Goal: Information Seeking & Learning: Learn about a topic

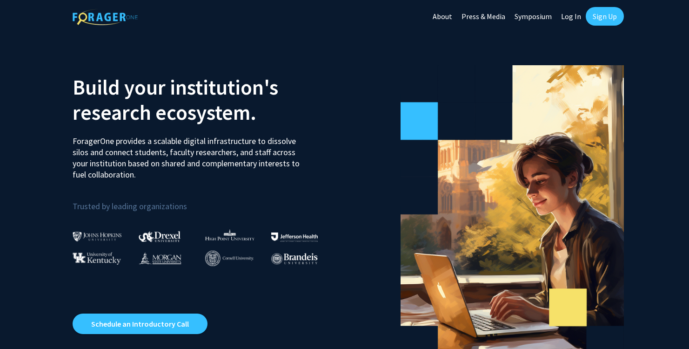
click at [615, 15] on link "Sign Up" at bounding box center [605, 16] width 38 height 19
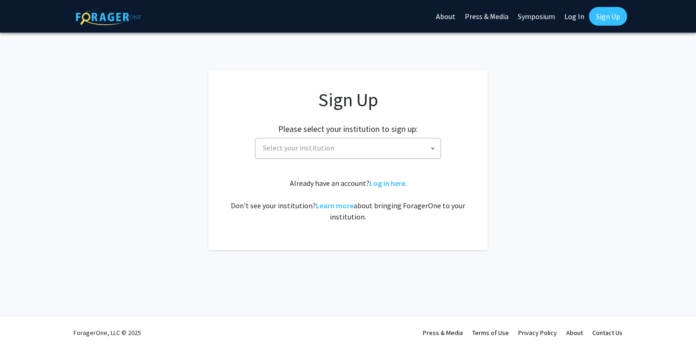
click at [355, 150] on span "Select your institution" at bounding box center [350, 147] width 182 height 19
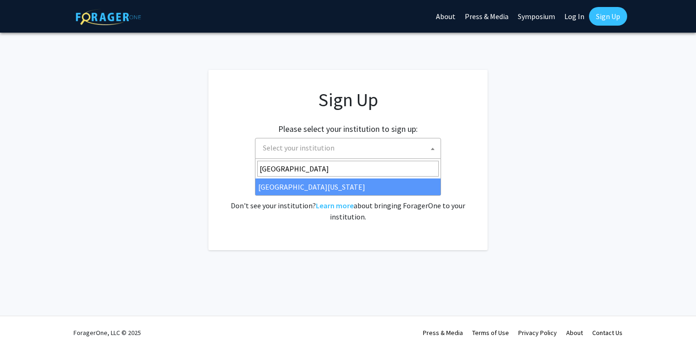
type input "[GEOGRAPHIC_DATA]"
select select "31"
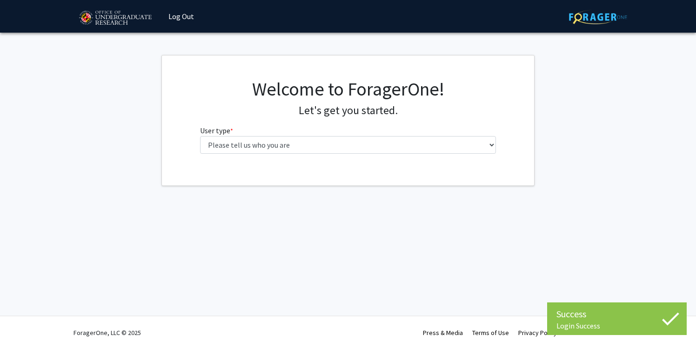
click at [429, 154] on div "Welcome to ForagerOne! Let's get you started. User type * required Please tell …" at bounding box center [348, 119] width 310 height 83
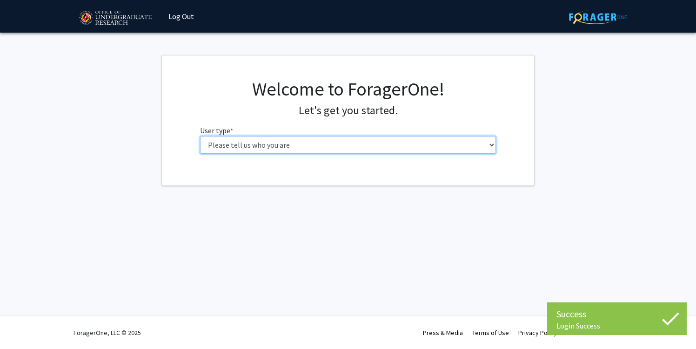
click at [402, 147] on select "Please tell us who you are Undergraduate Student Master's Student Doctoral Cand…" at bounding box center [348, 145] width 297 height 18
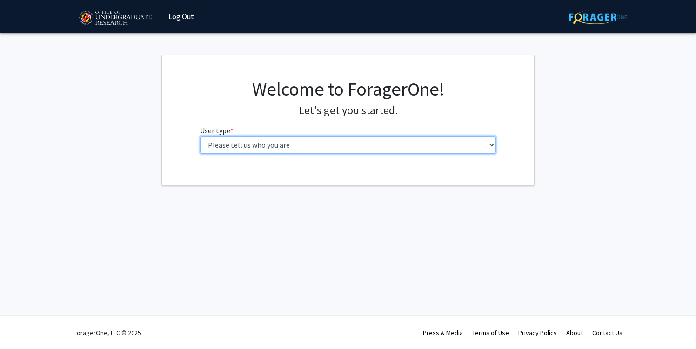
select select "1: undergrad"
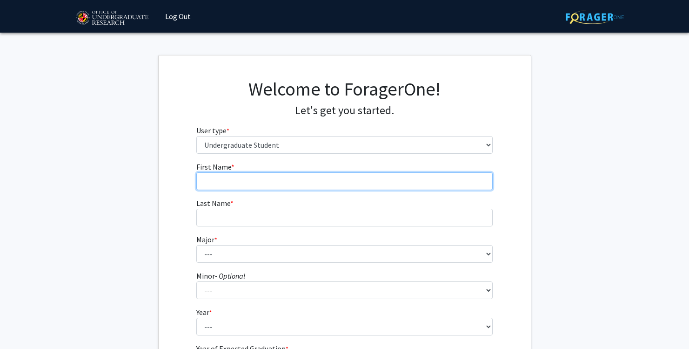
click at [367, 174] on input "First Name * required" at bounding box center [344, 181] width 297 height 18
type input "Jake"
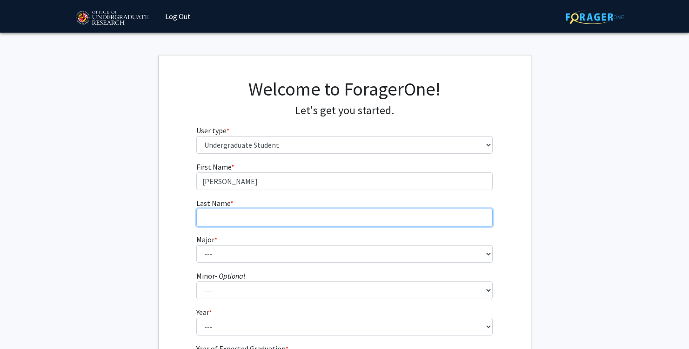
click at [290, 224] on input "Last Name * required" at bounding box center [344, 218] width 297 height 18
type input "Bowman"
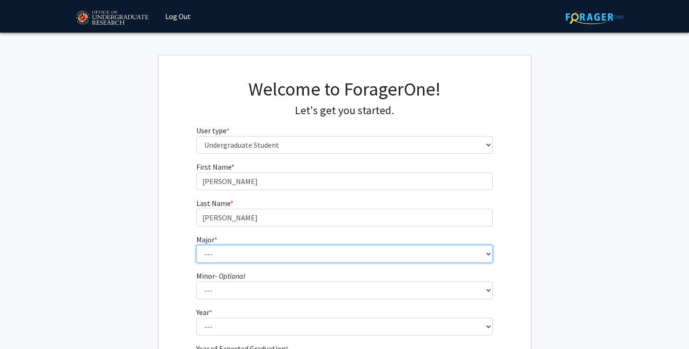
click at [254, 250] on select "--- Accounting Aerospace Engineering African American and Africana Studies Agri…" at bounding box center [344, 254] width 297 height 18
select select "17: 2318"
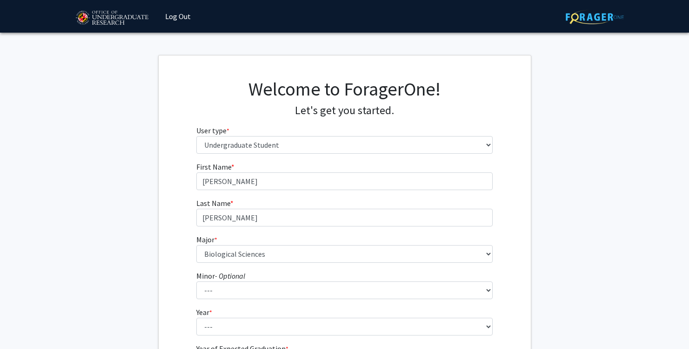
drag, startPoint x: 320, startPoint y: 181, endPoint x: 272, endPoint y: 179, distance: 48.0
click at [272, 179] on input "Jake" at bounding box center [344, 181] width 297 height 18
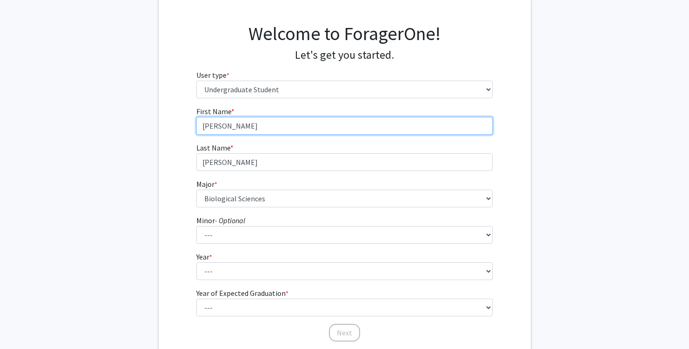
scroll to position [66, 0]
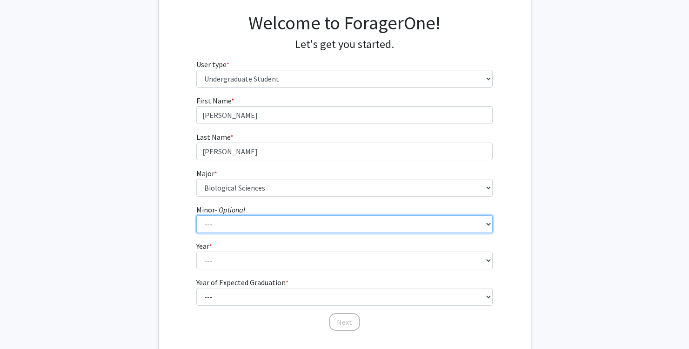
click at [237, 225] on select "--- Actuarial Mathematics Advanced Cybersecurity Experience for Students Africa…" at bounding box center [344, 224] width 297 height 18
select select "49: 1852"
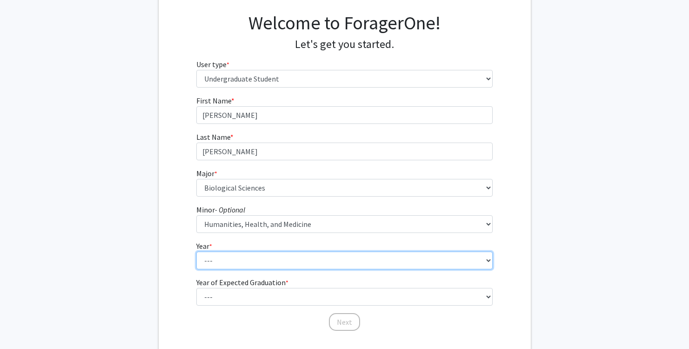
click at [282, 269] on select "--- First-year Sophomore Junior Senior Postbaccalaureate Certificate" at bounding box center [344, 260] width 297 height 18
select select "2: sophomore"
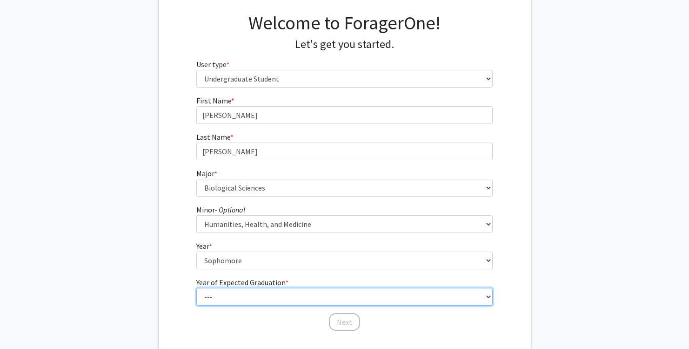
click at [276, 294] on select "--- 2025 2026 2027 2028 2029 2030 2031 2032 2033 2034" at bounding box center [344, 297] width 297 height 18
select select "4: 2028"
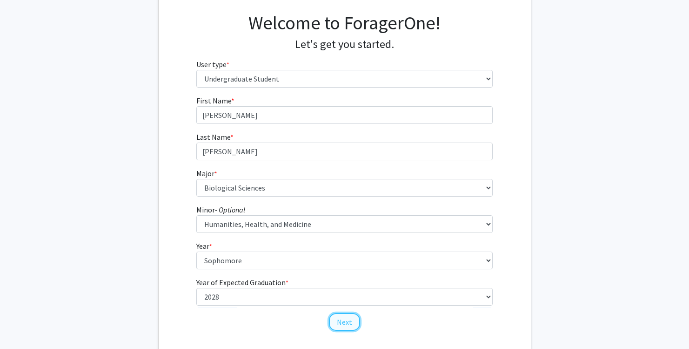
click at [344, 322] on button "Next" at bounding box center [344, 322] width 31 height 18
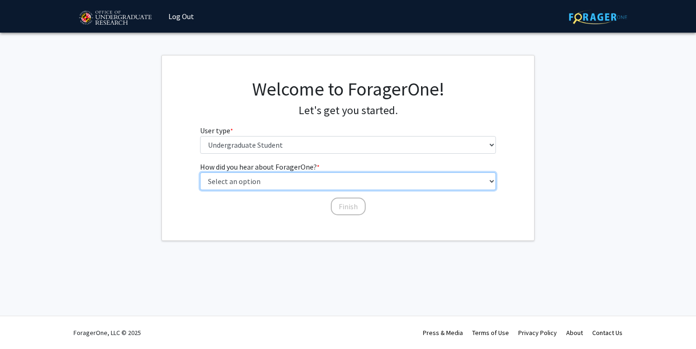
click at [276, 176] on select "Select an option Peer/student recommendation Faculty/staff recommendation Unive…" at bounding box center [348, 181] width 297 height 18
select select "3: university_website"
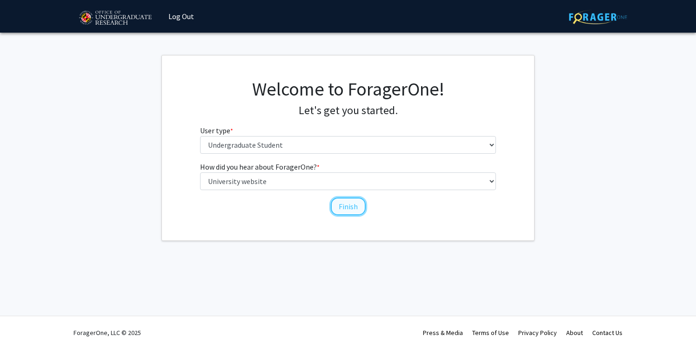
click at [355, 206] on button "Finish" at bounding box center [348, 206] width 35 height 18
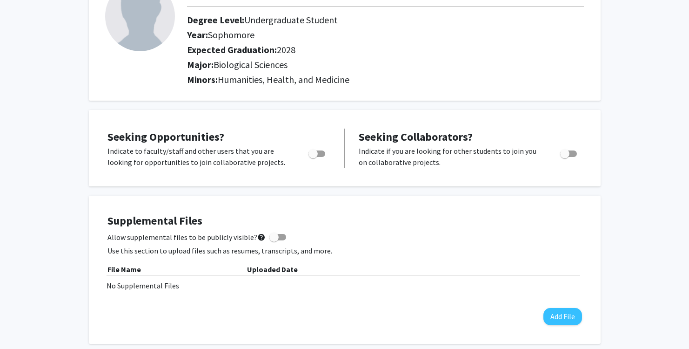
scroll to position [81, 0]
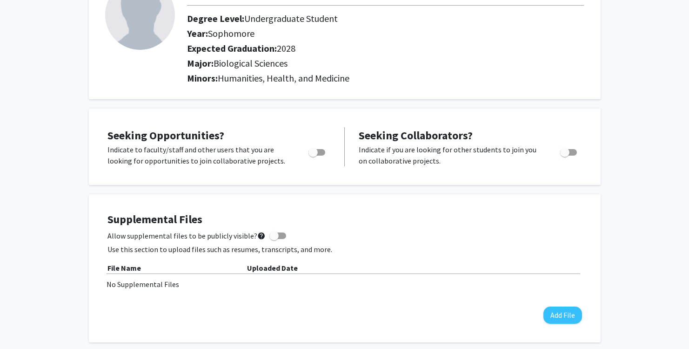
click at [313, 148] on span "Toggle" at bounding box center [313, 152] width 9 height 9
click at [313, 155] on input "Are you actively seeking opportunities?" at bounding box center [313, 155] width 0 height 0
checkbox input "true"
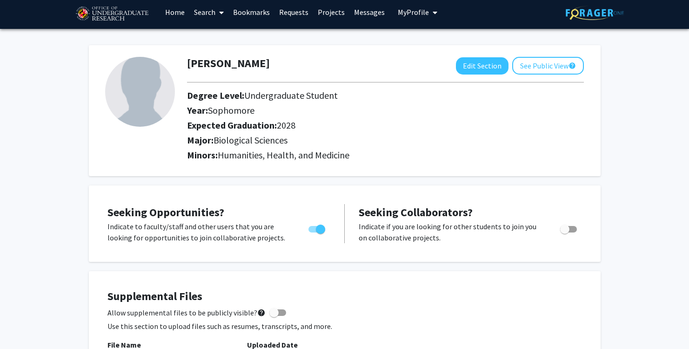
scroll to position [0, 0]
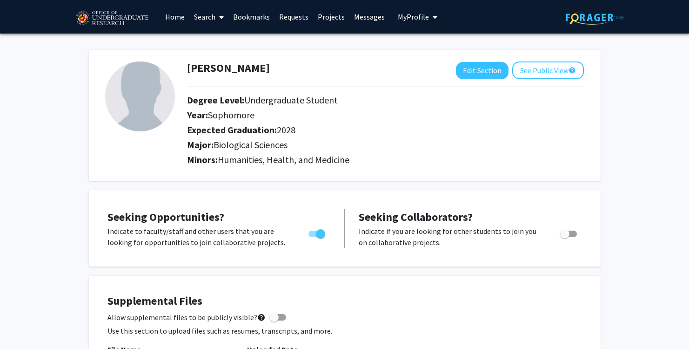
click at [413, 18] on span "My Profile" at bounding box center [413, 16] width 31 height 9
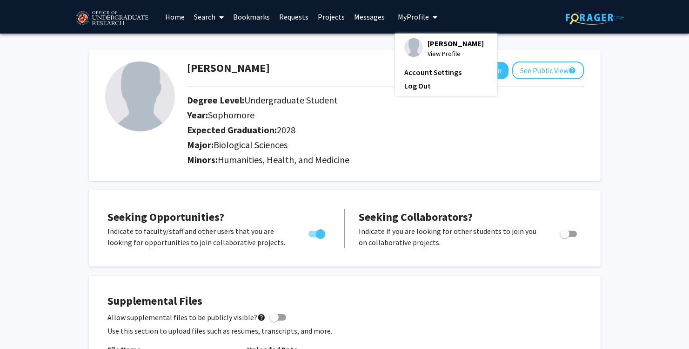
click at [420, 18] on span "My Profile" at bounding box center [413, 16] width 31 height 9
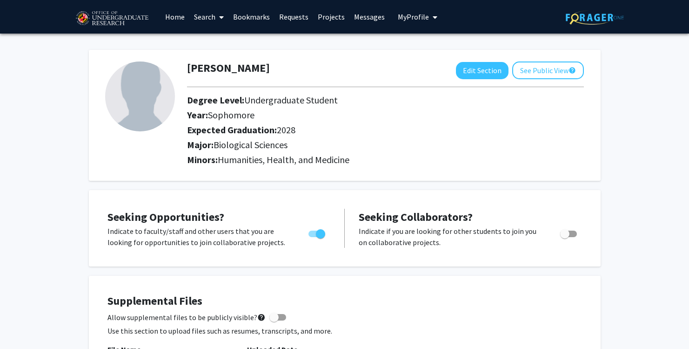
click at [362, 16] on link "Messages" at bounding box center [370, 16] width 40 height 33
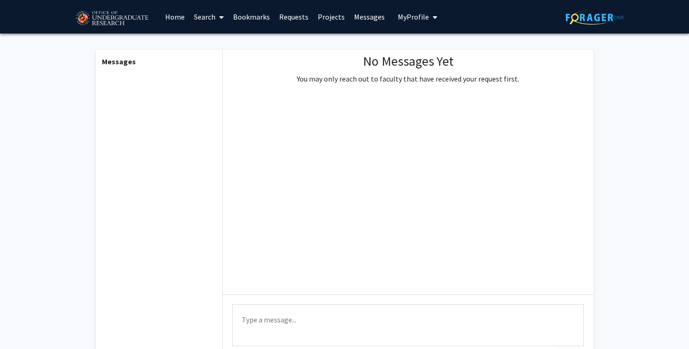
click at [317, 16] on link "Projects" at bounding box center [331, 16] width 36 height 33
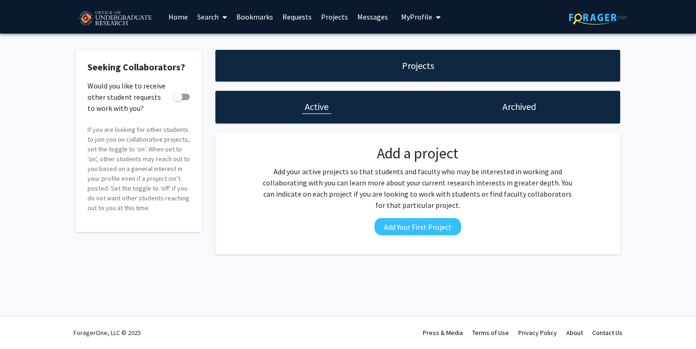
click at [291, 20] on link "Requests" at bounding box center [297, 16] width 39 height 33
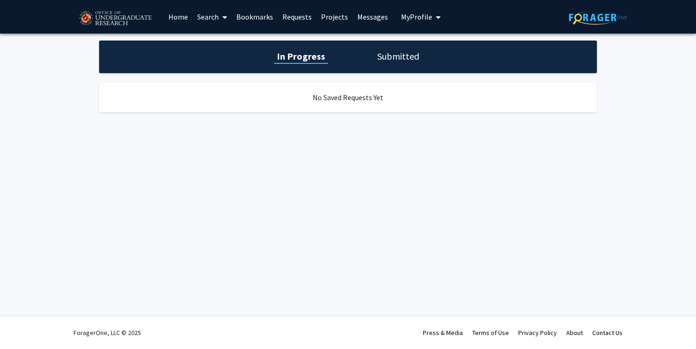
click at [259, 18] on link "Bookmarks" at bounding box center [255, 16] width 46 height 33
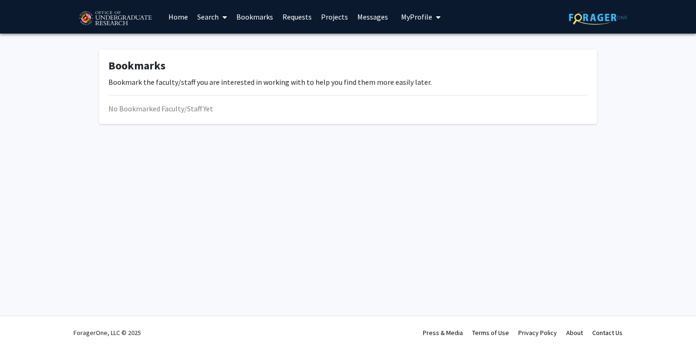
click at [222, 15] on span at bounding box center [223, 17] width 8 height 33
click at [185, 14] on link "Home" at bounding box center [178, 16] width 29 height 33
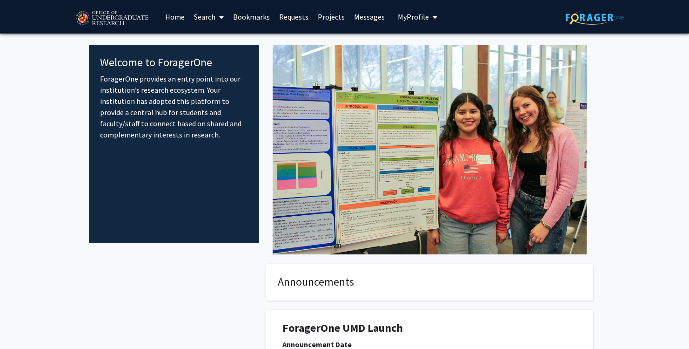
click at [325, 217] on img at bounding box center [430, 149] width 314 height 209
click at [320, 13] on link "Projects" at bounding box center [331, 16] width 36 height 33
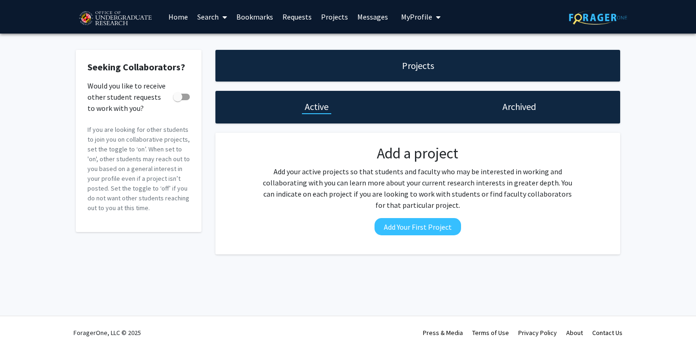
click at [299, 13] on link "Requests" at bounding box center [297, 16] width 39 height 33
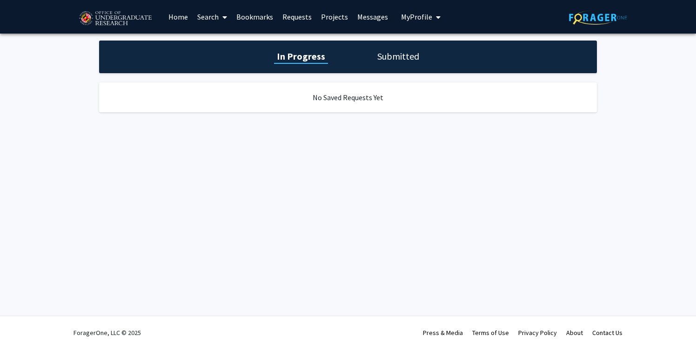
click at [406, 61] on h1 "Submitted" at bounding box center [398, 56] width 47 height 13
click at [331, 61] on div "In Progress Submitted" at bounding box center [348, 56] width 498 height 33
click at [303, 19] on link "Requests" at bounding box center [297, 16] width 39 height 33
click at [338, 15] on link "Projects" at bounding box center [335, 16] width 36 height 33
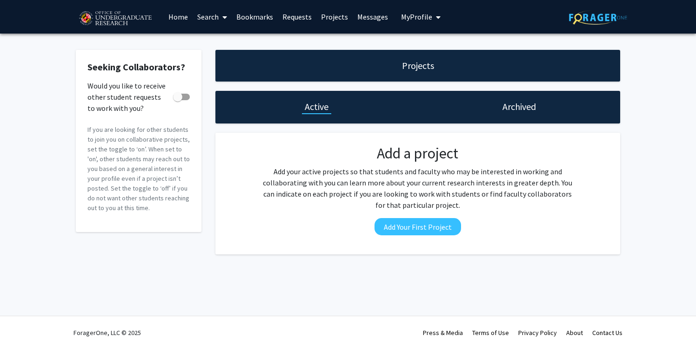
click at [416, 11] on button "My Profile" at bounding box center [420, 17] width 45 height 34
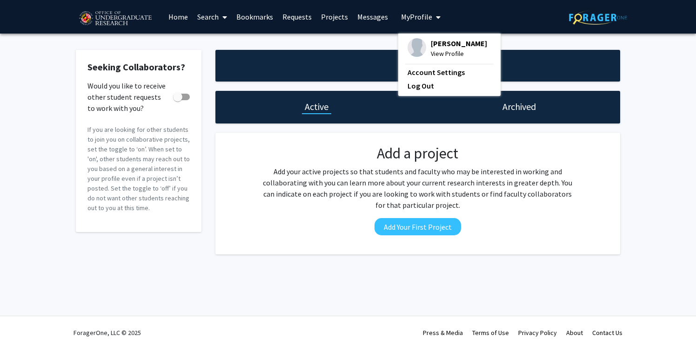
click at [425, 23] on button "My Profile" at bounding box center [420, 17] width 45 height 34
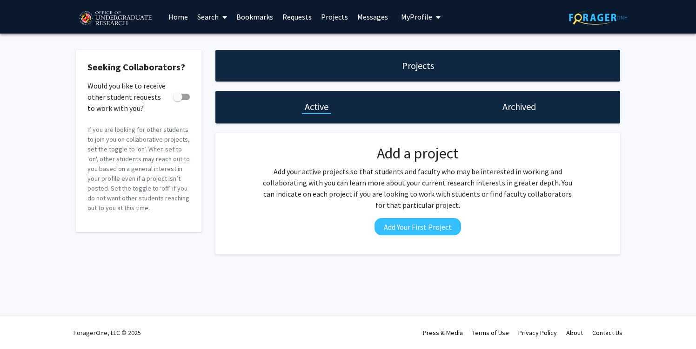
click at [234, 21] on link "Bookmarks" at bounding box center [255, 16] width 46 height 33
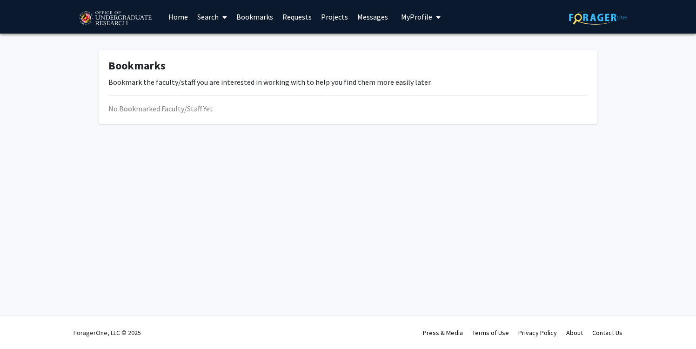
click at [222, 19] on span at bounding box center [223, 17] width 8 height 33
click at [230, 62] on span "Students" at bounding box center [221, 61] width 57 height 19
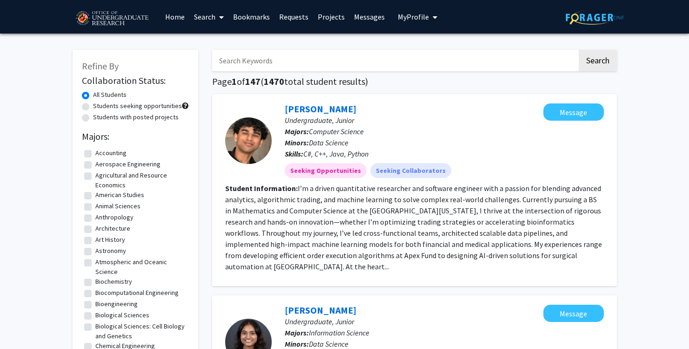
click at [211, 17] on link "Search" at bounding box center [208, 16] width 39 height 33
click at [210, 37] on span "Faculty/Staff" at bounding box center [223, 43] width 68 height 19
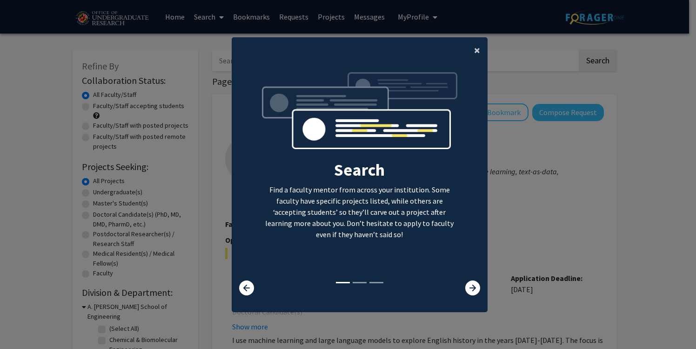
click at [470, 47] on button "×" at bounding box center [477, 50] width 21 height 26
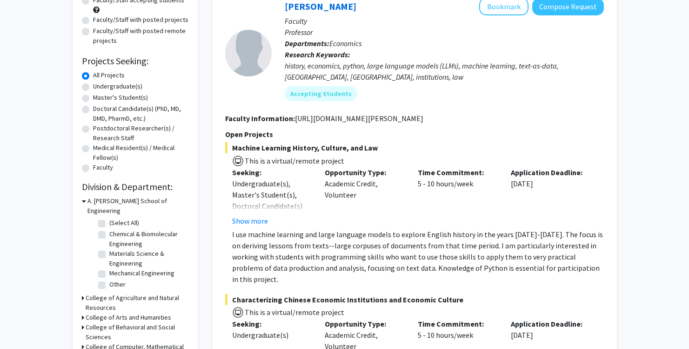
scroll to position [108, 0]
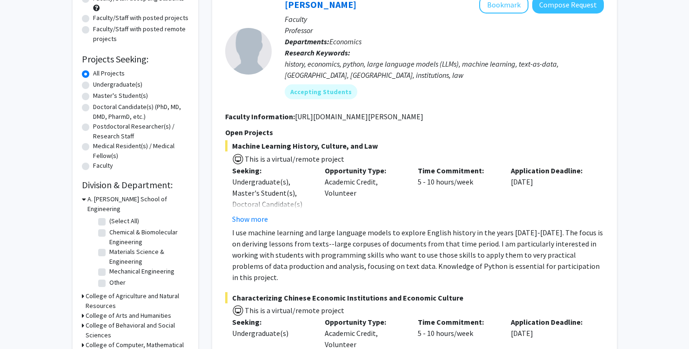
click at [81, 197] on div "Refine By Collaboration Status: Collaboration Status All Faculty/Staff Collabor…" at bounding box center [136, 194] width 126 height 505
click at [83, 199] on icon at bounding box center [84, 199] width 4 height 10
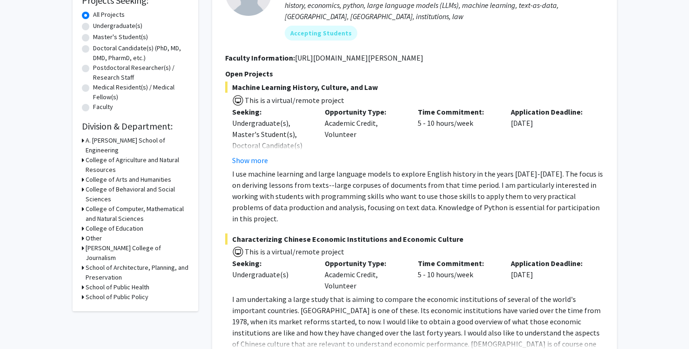
scroll to position [167, 0]
click at [83, 282] on icon at bounding box center [83, 287] width 2 height 10
click at [109, 334] on label "Public Health Science" at bounding box center [139, 339] width 60 height 10
click at [109, 334] on input "Public Health Science" at bounding box center [112, 337] width 6 height 6
checkbox input "true"
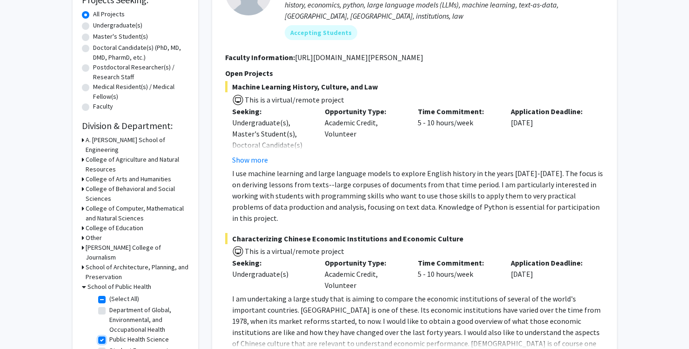
checkbox input "true"
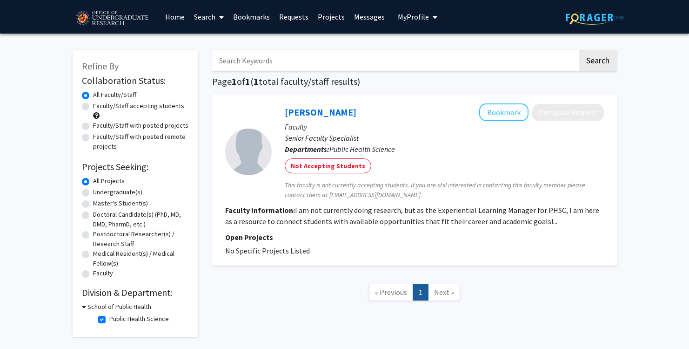
click at [109, 317] on label "Public Health Science" at bounding box center [139, 319] width 60 height 10
click at [109, 317] on input "Public Health Science" at bounding box center [112, 317] width 6 height 6
checkbox input "false"
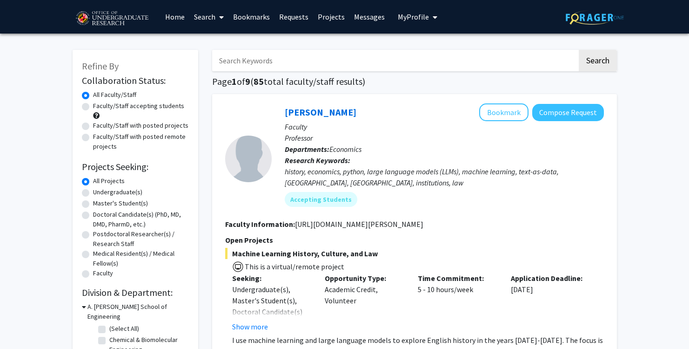
click at [86, 307] on div "A. James Clark School of Engineering" at bounding box center [135, 312] width 107 height 20
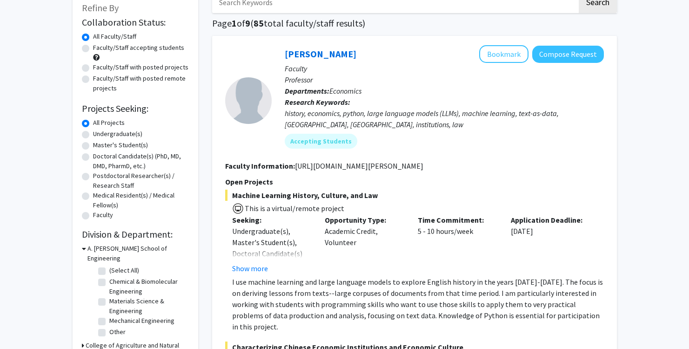
scroll to position [59, 0]
click at [83, 249] on icon at bounding box center [84, 248] width 4 height 10
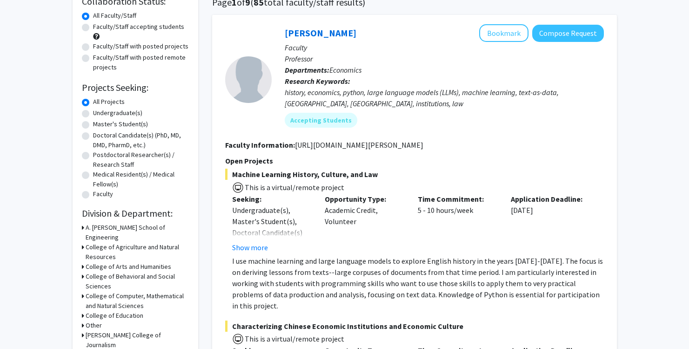
scroll to position [84, 0]
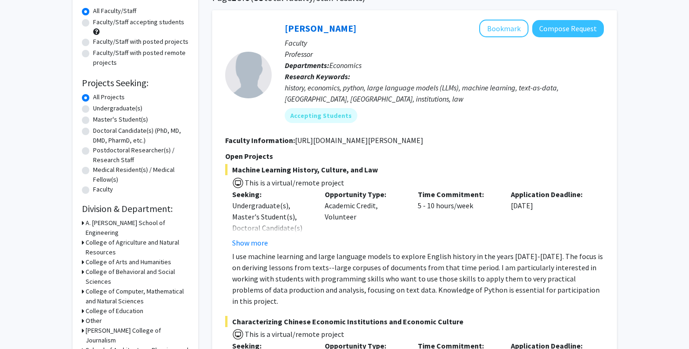
click at [84, 286] on div "College of Computer, Mathematical and Natural Sciences" at bounding box center [135, 296] width 107 height 20
click at [83, 286] on icon at bounding box center [83, 291] width 2 height 10
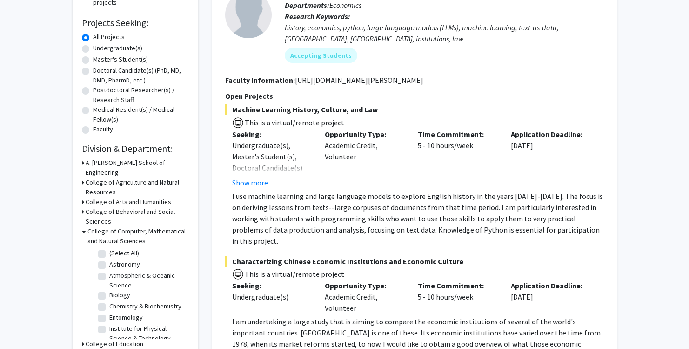
scroll to position [170, 0]
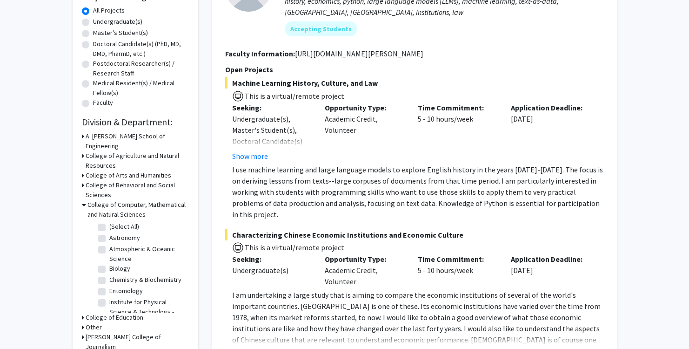
click at [109, 263] on label "Biology" at bounding box center [119, 268] width 21 height 10
click at [109, 263] on input "Biology" at bounding box center [112, 266] width 6 height 6
checkbox input "true"
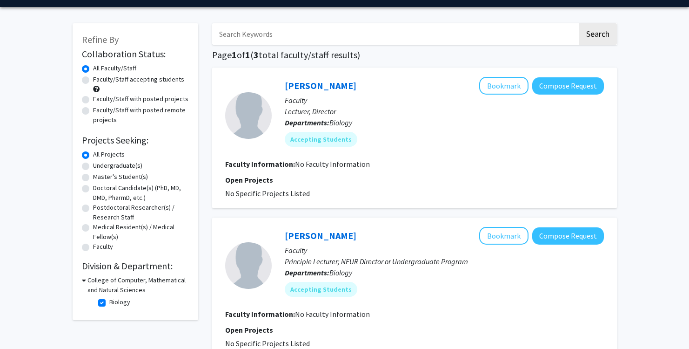
scroll to position [27, 0]
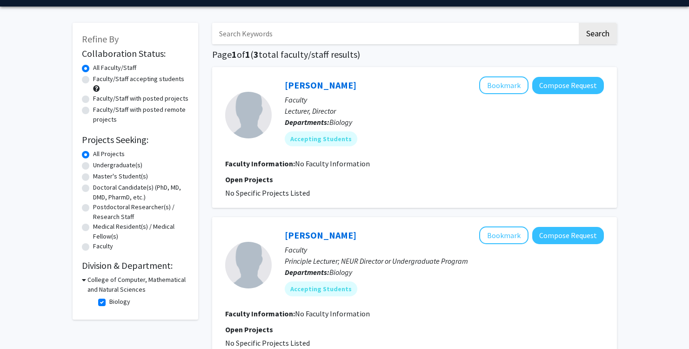
click at [92, 283] on h3 "College of Computer, Mathematical and Natural Sciences" at bounding box center [138, 285] width 101 height 20
click at [90, 282] on h3 "College of Computer, Mathematical and Natural Sciences" at bounding box center [137, 285] width 103 height 20
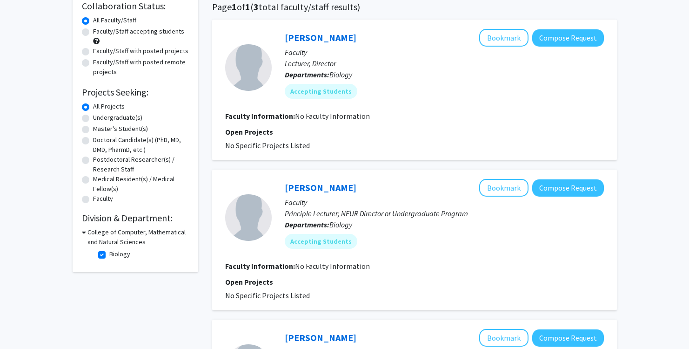
scroll to position [90, 0]
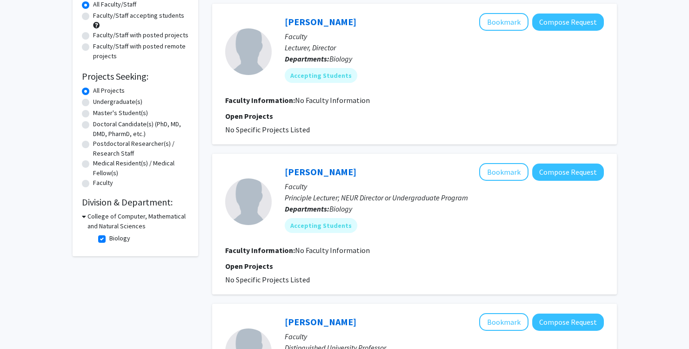
click at [109, 237] on label "Biology" at bounding box center [119, 238] width 21 height 10
click at [109, 237] on input "Biology" at bounding box center [112, 236] width 6 height 6
checkbox input "false"
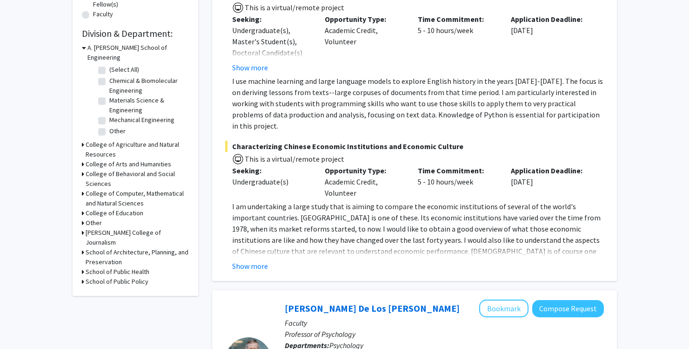
scroll to position [265, 0]
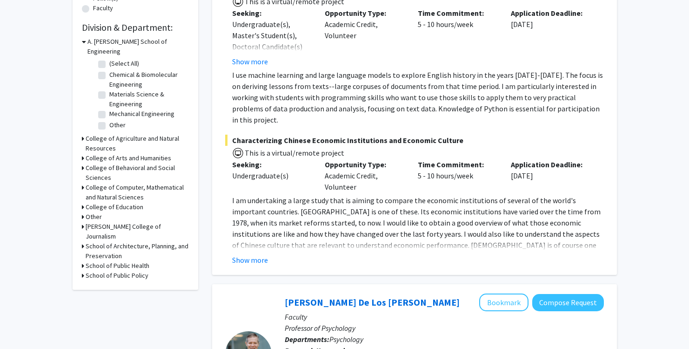
click at [80, 178] on div "Refine By Collaboration Status: Collaboration Status All Faculty/Staff Collabor…" at bounding box center [136, 37] width 126 height 505
click at [84, 182] on icon at bounding box center [83, 187] width 2 height 10
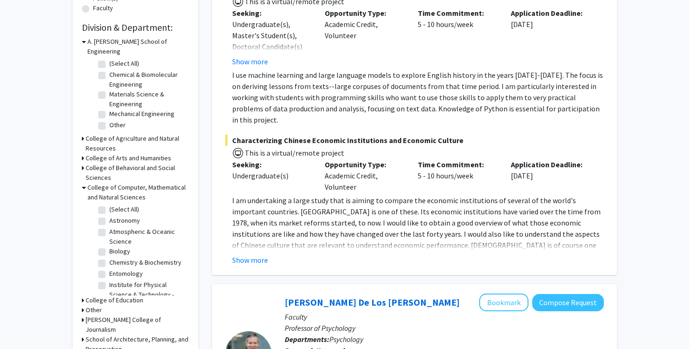
click at [109, 204] on label "(Select All)" at bounding box center [124, 209] width 30 height 10
click at [109, 204] on input "(Select All)" at bounding box center [112, 207] width 6 height 6
checkbox input "true"
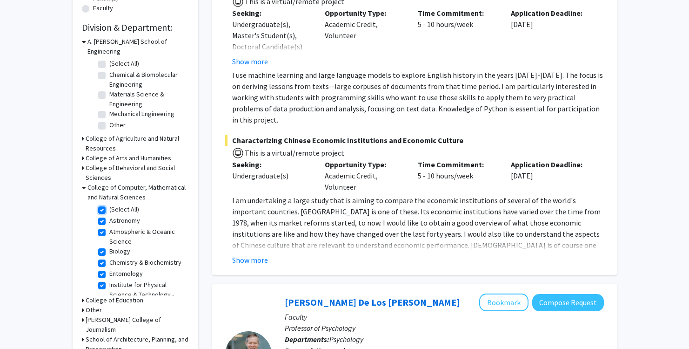
checkbox input "true"
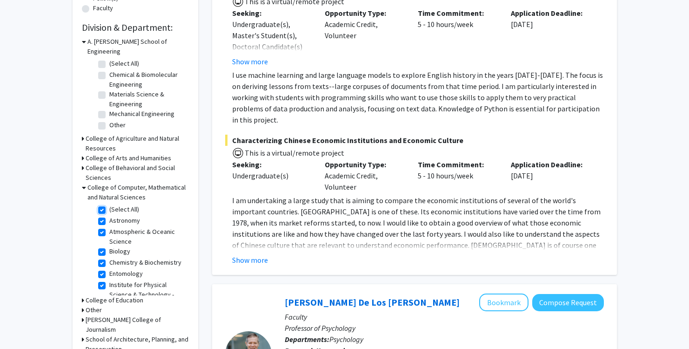
checkbox input "true"
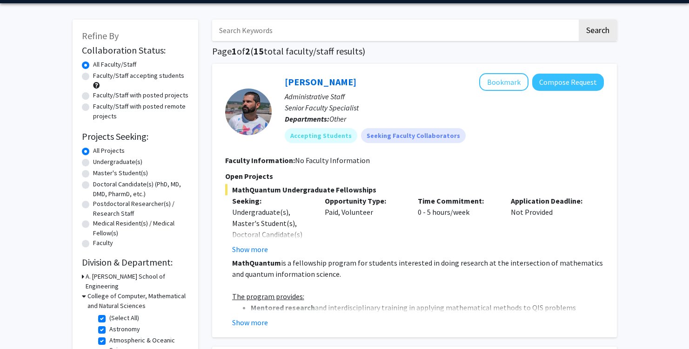
scroll to position [56, 0]
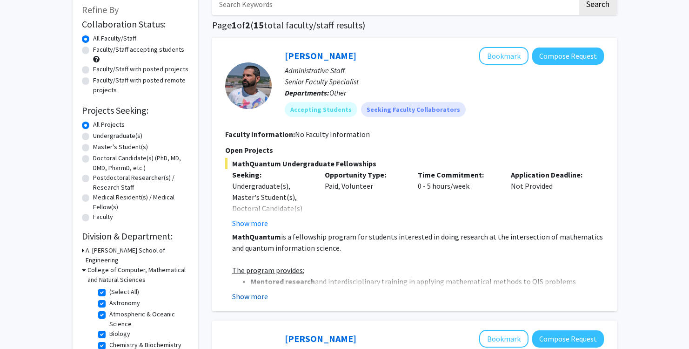
click at [259, 291] on button "Show more" at bounding box center [250, 295] width 36 height 11
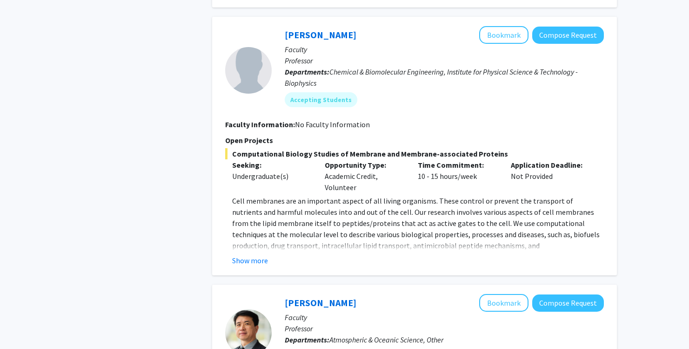
scroll to position [743, 0]
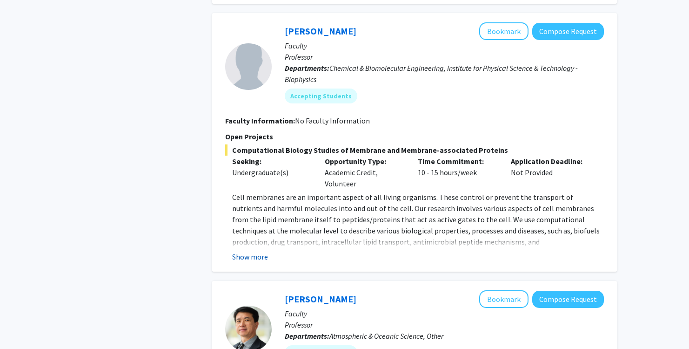
click at [256, 251] on button "Show more" at bounding box center [250, 256] width 36 height 11
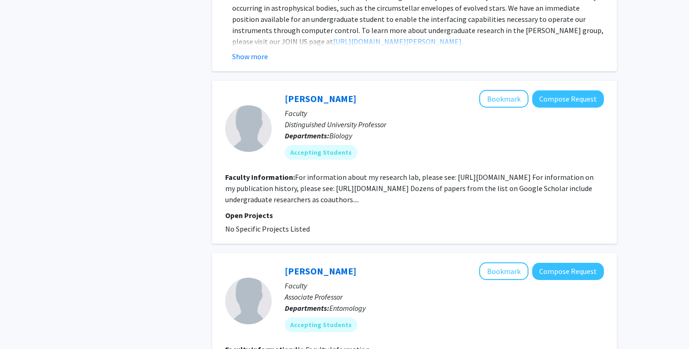
scroll to position [1870, 0]
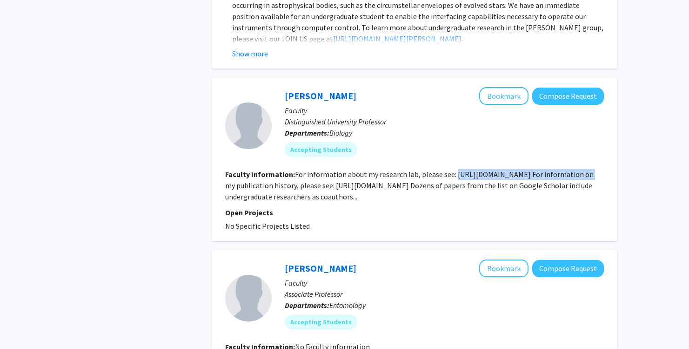
drag, startPoint x: 453, startPoint y: 140, endPoint x: 586, endPoint y: 142, distance: 133.1
click at [586, 169] on fg-read-more "For information about my research lab, please see: https://science.umd.edu/biol…" at bounding box center [409, 185] width 369 height 32
copy fg-read-more "https://science.umd.edu/biology/faganlab/"
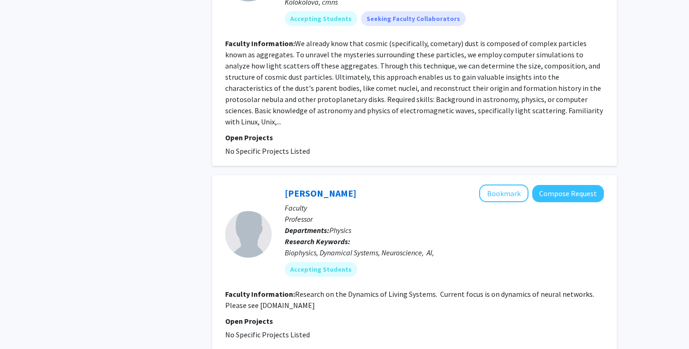
scroll to position [2715, 0]
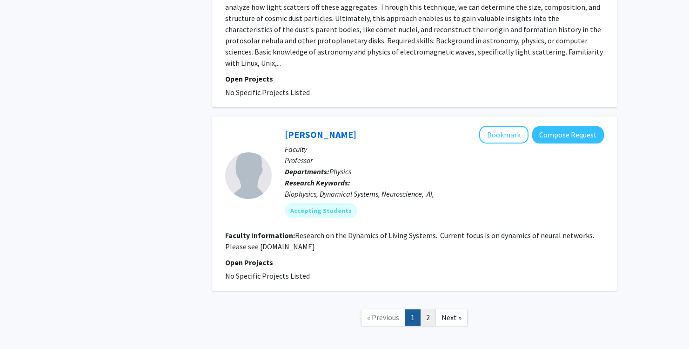
click at [429, 309] on link "2" at bounding box center [428, 317] width 16 height 16
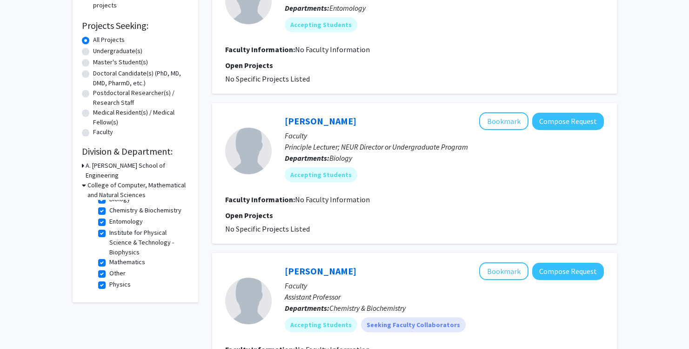
scroll to position [152, 0]
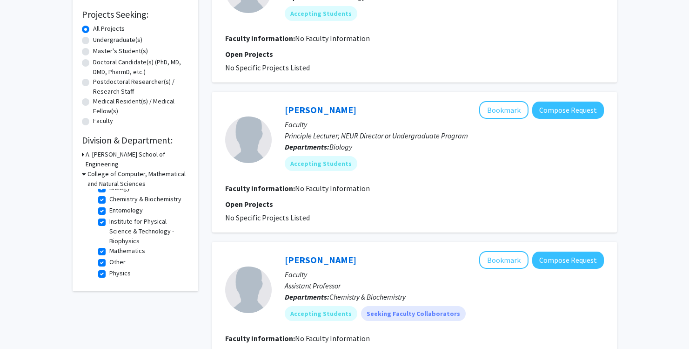
click at [89, 169] on h3 "College of Computer, Mathematical and Natural Sciences" at bounding box center [138, 179] width 101 height 20
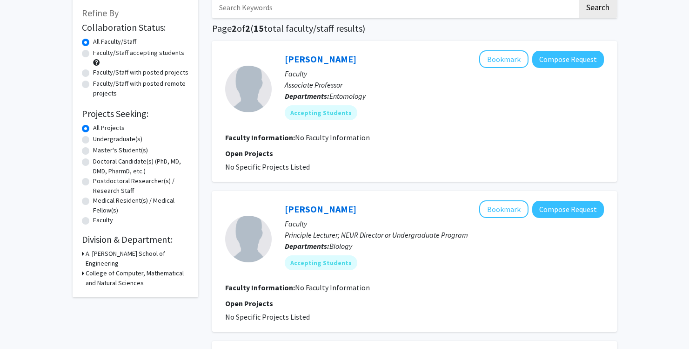
scroll to position [0, 0]
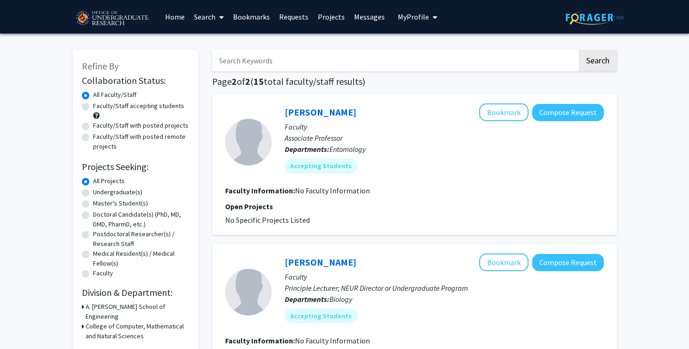
click at [86, 321] on h3 "College of Computer, Mathematical and Natural Sciences" at bounding box center [137, 331] width 103 height 20
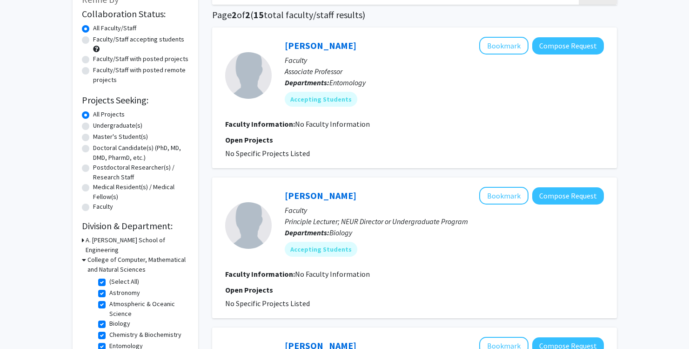
scroll to position [72, 0]
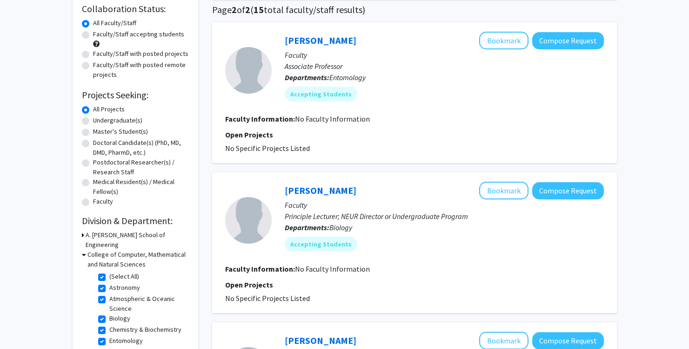
click at [101, 271] on fg-checkbox "(Select All) (Select All)" at bounding box center [142, 276] width 88 height 11
click at [109, 271] on label "(Select All)" at bounding box center [124, 276] width 30 height 10
click at [109, 271] on input "(Select All)" at bounding box center [112, 274] width 6 height 6
checkbox input "false"
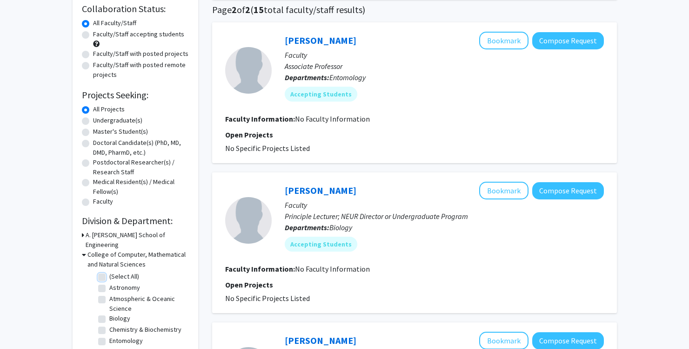
checkbox input "false"
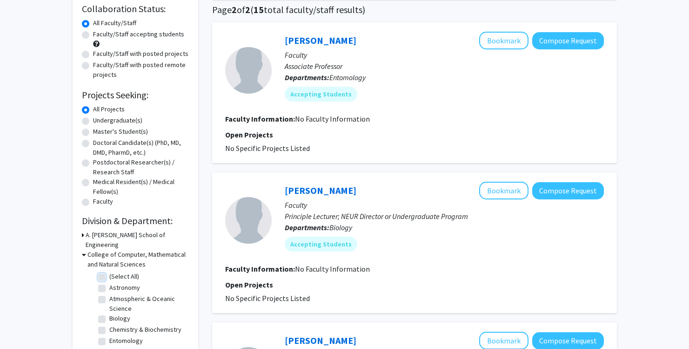
checkbox input "false"
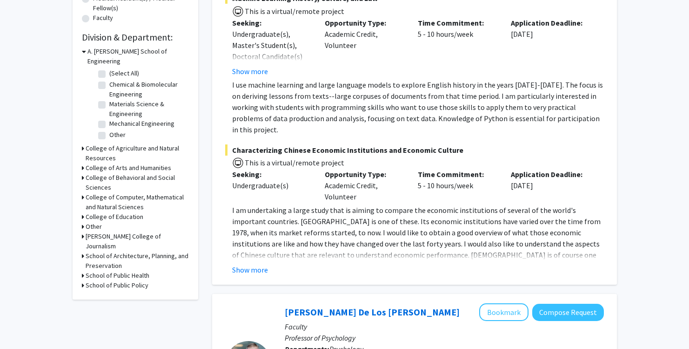
scroll to position [268, 0]
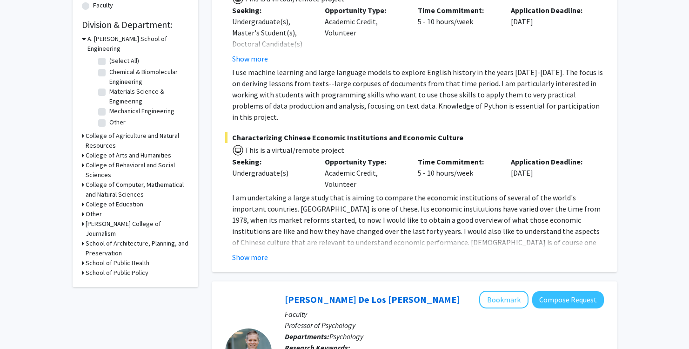
click at [84, 161] on div "College of Behavioral and Social Sciences" at bounding box center [135, 170] width 107 height 20
click at [84, 160] on div "College of Behavioral and Social Sciences" at bounding box center [135, 170] width 107 height 20
click at [83, 160] on icon at bounding box center [83, 165] width 2 height 10
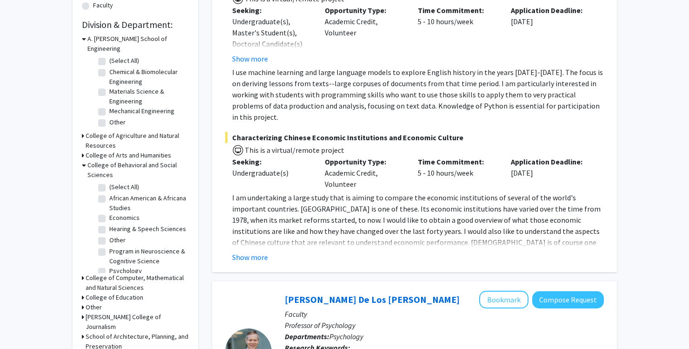
click at [109, 251] on label "Program in Neuroscience & Cognitive Science" at bounding box center [147, 256] width 77 height 20
click at [109, 251] on input "Program in Neuroscience & Cognitive Science" at bounding box center [112, 249] width 6 height 6
checkbox input "true"
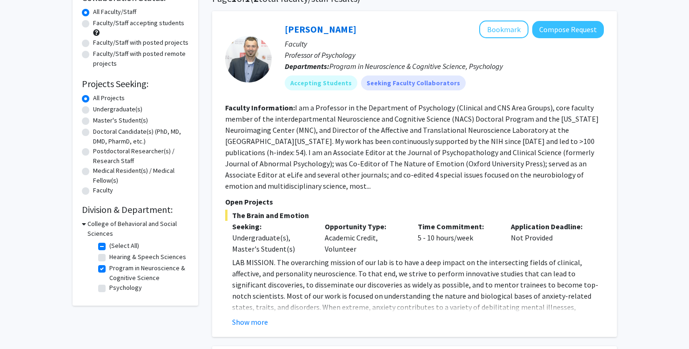
scroll to position [88, 0]
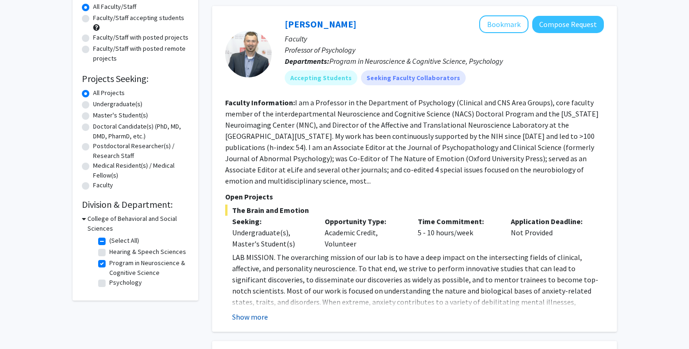
click at [252, 311] on button "Show more" at bounding box center [250, 316] width 36 height 11
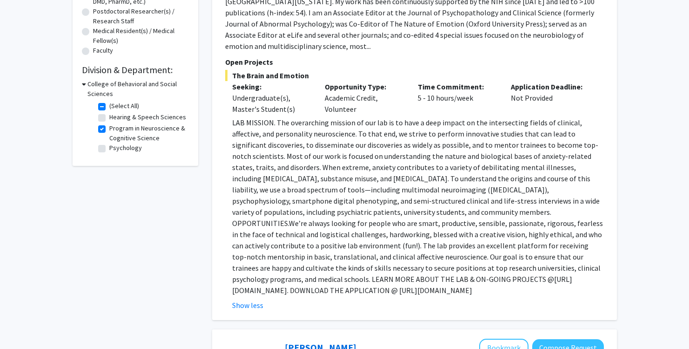
scroll to position [227, 0]
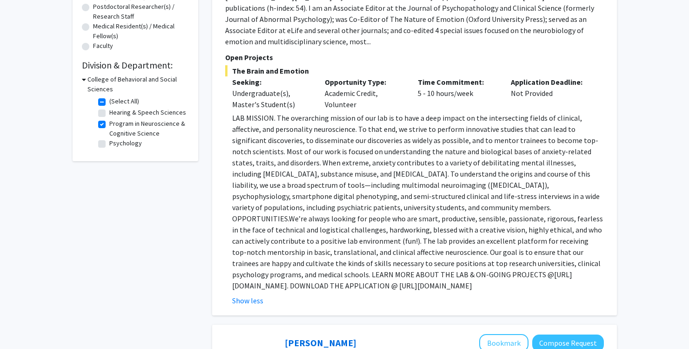
drag, startPoint x: 433, startPoint y: 274, endPoint x: 229, endPoint y: 274, distance: 204.8
click at [229, 274] on fg-read-more "LAB MISSION. The overarching mission of our lab is to have a deep impact on the…" at bounding box center [414, 209] width 379 height 194
copy p "https://shackmanlab.org/positions/undergraduate_postbacras/"
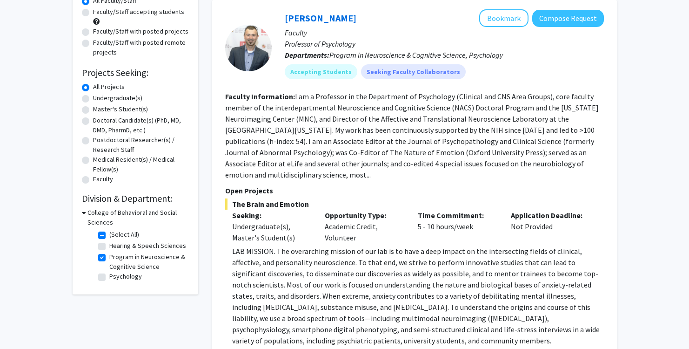
scroll to position [90, 0]
